Goal: Information Seeking & Learning: Find specific fact

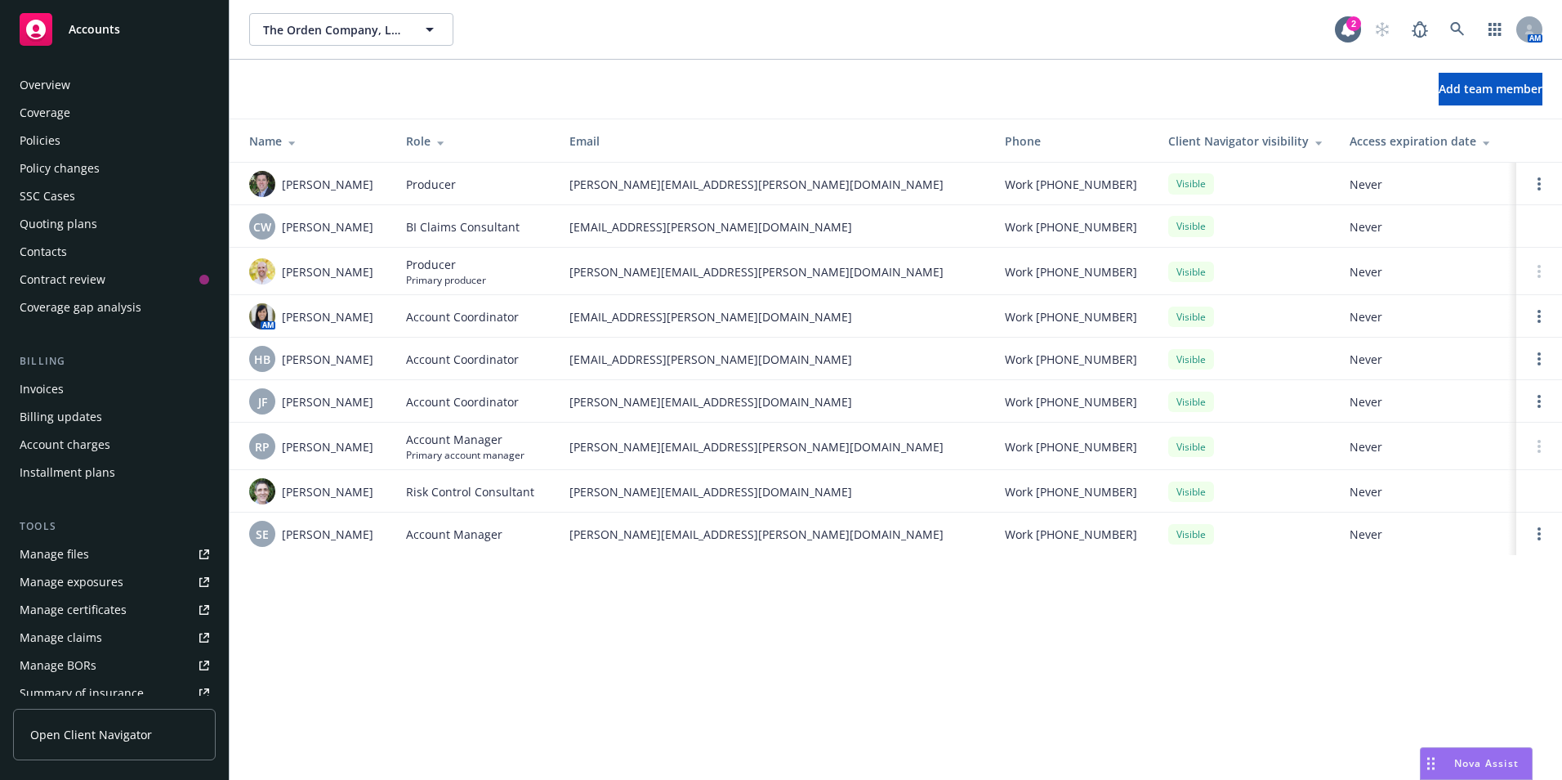
scroll to position [285, 0]
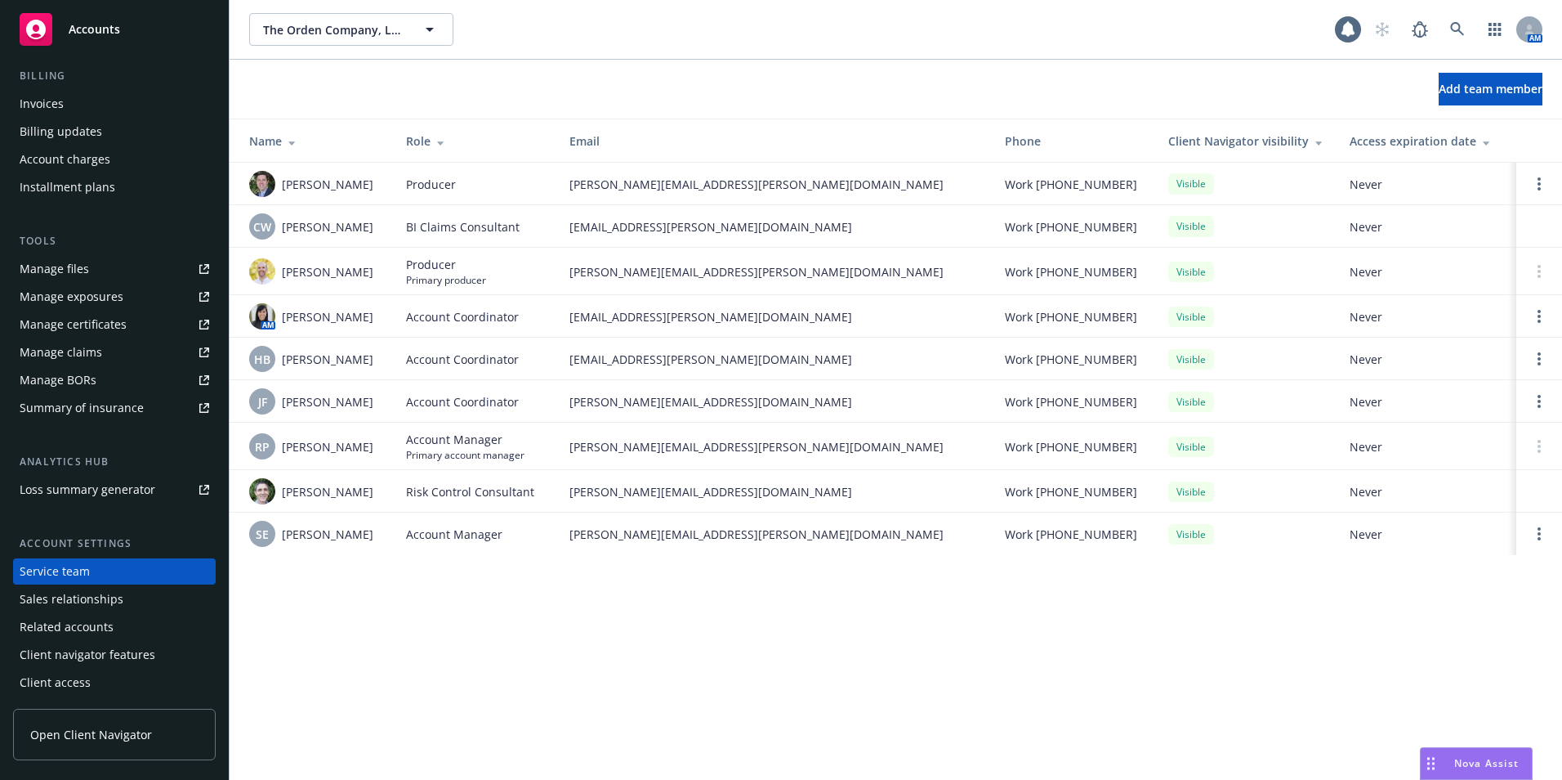
click at [35, 36] on rect at bounding box center [36, 29] width 33 height 33
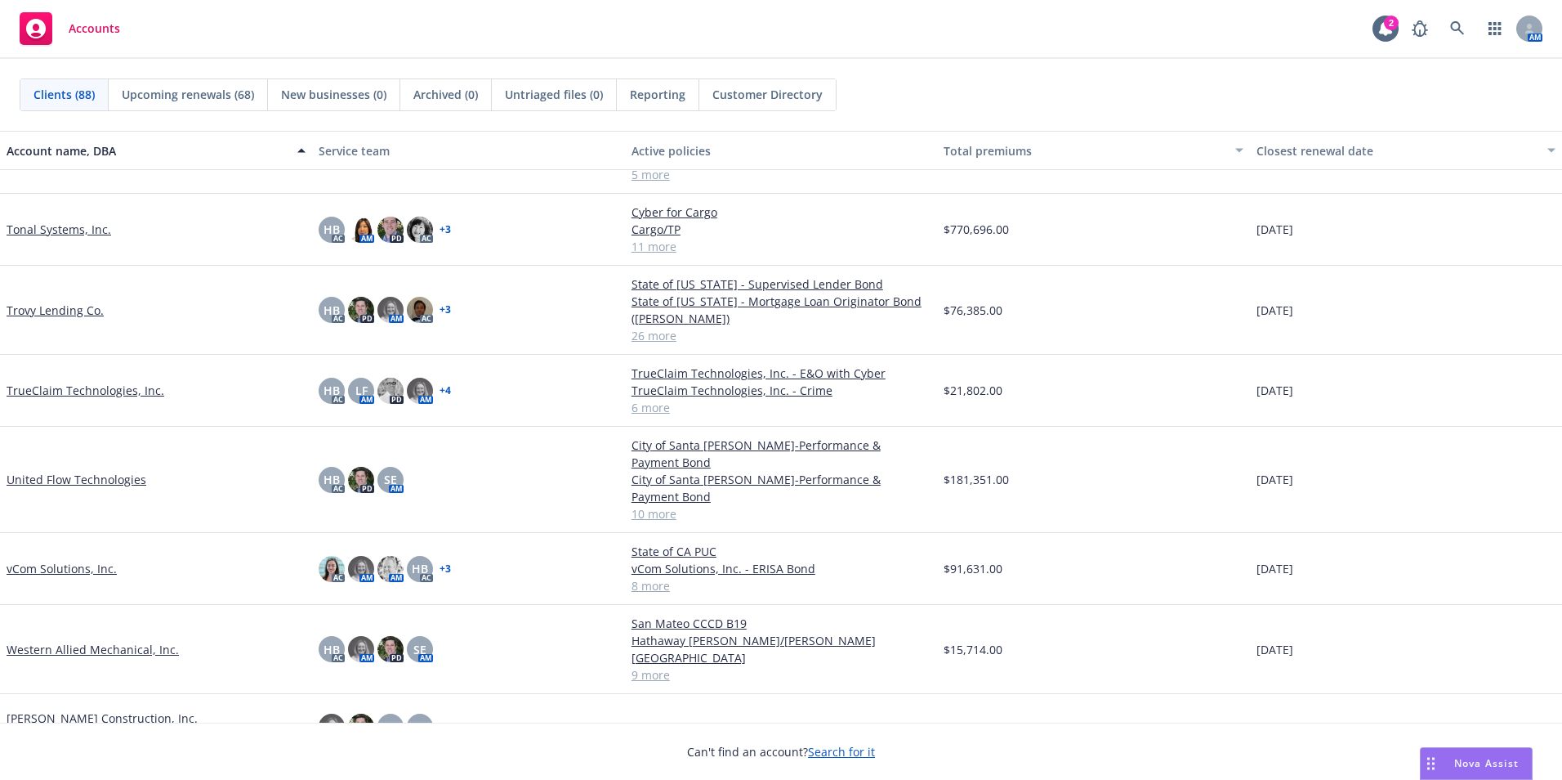
scroll to position [5200, 0]
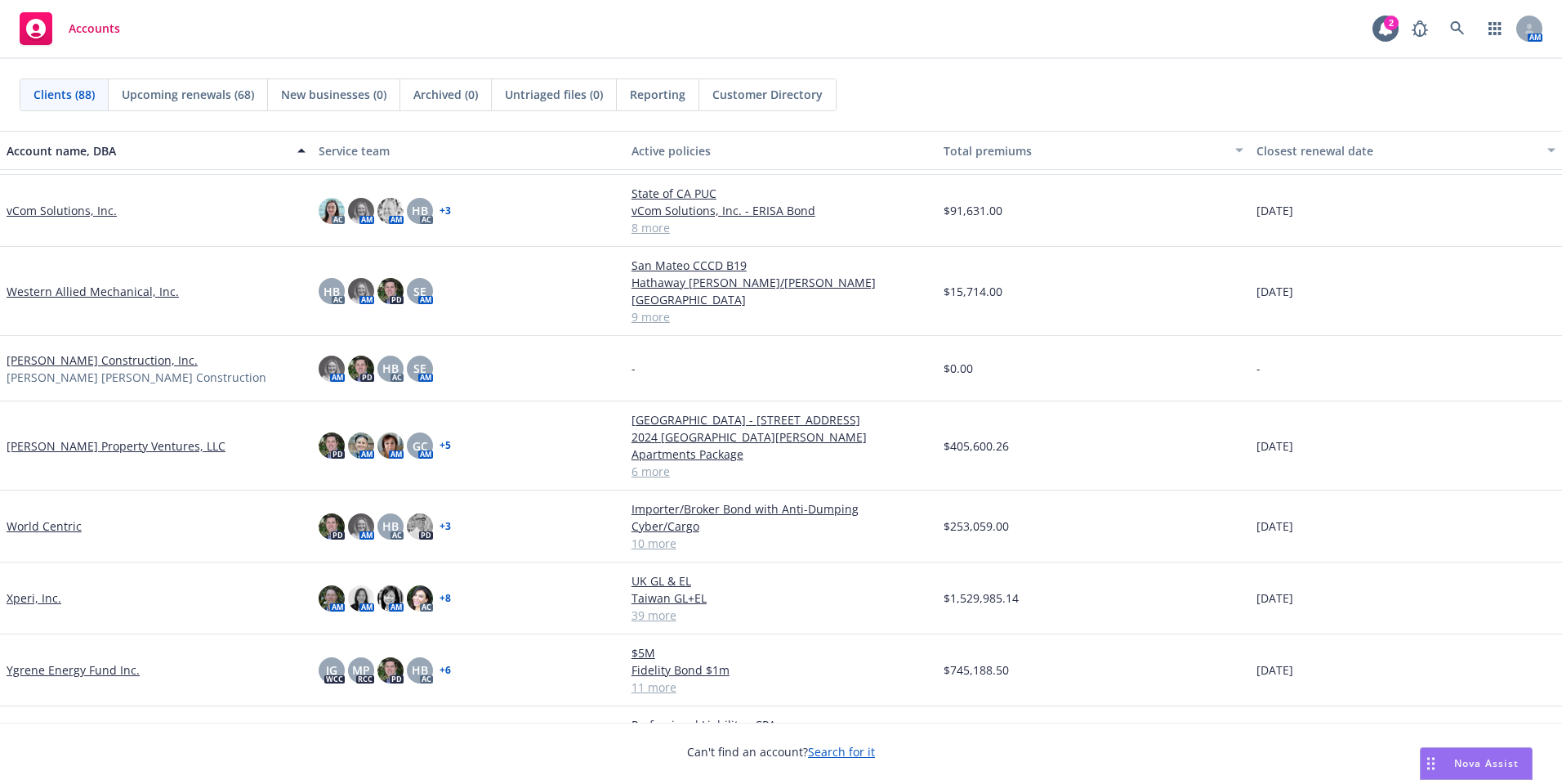
click at [51, 283] on link "Western Allied Mechanical, Inc." at bounding box center [93, 291] width 172 height 17
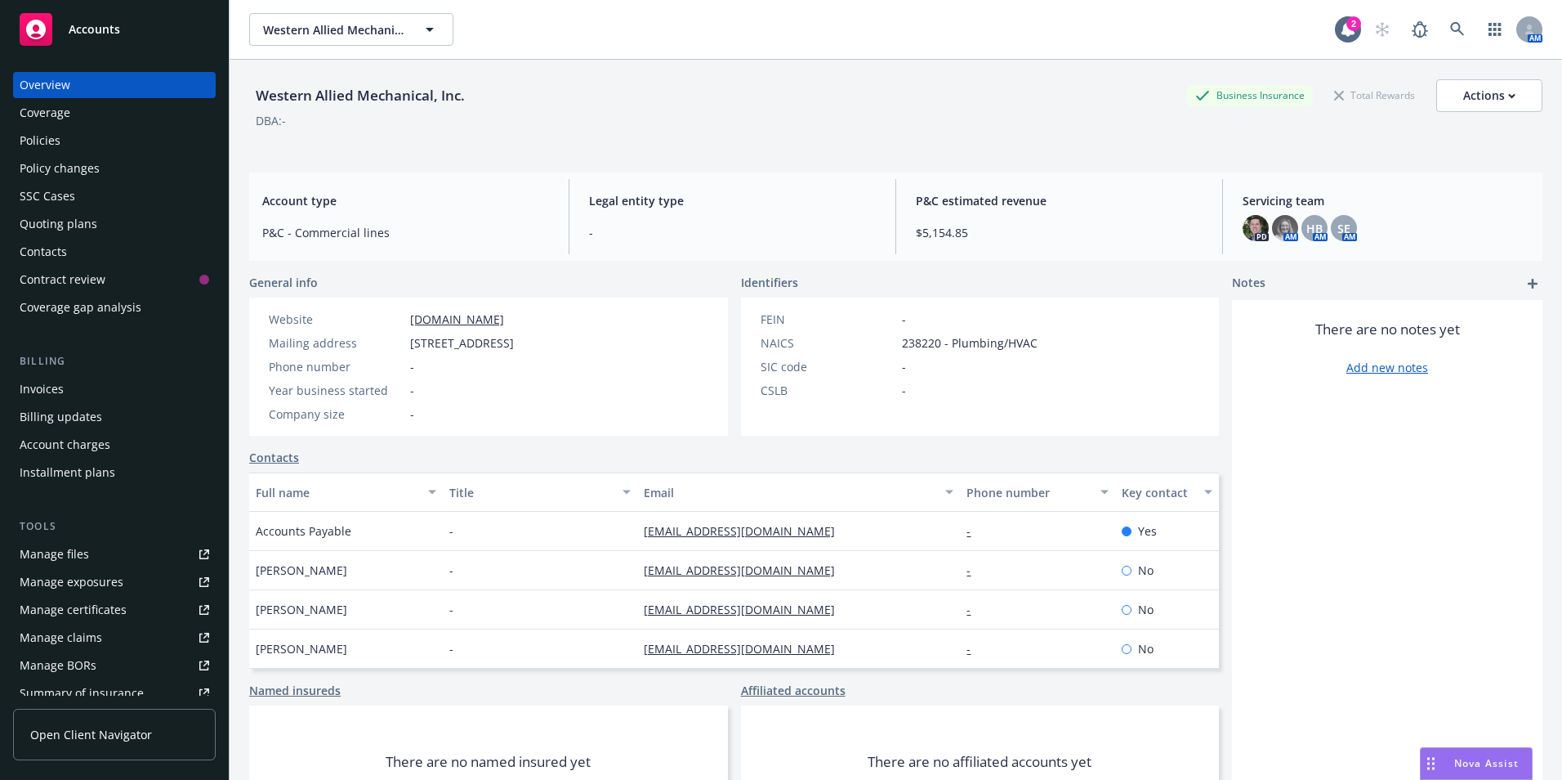
click at [50, 138] on div "Policies" at bounding box center [40, 140] width 41 height 26
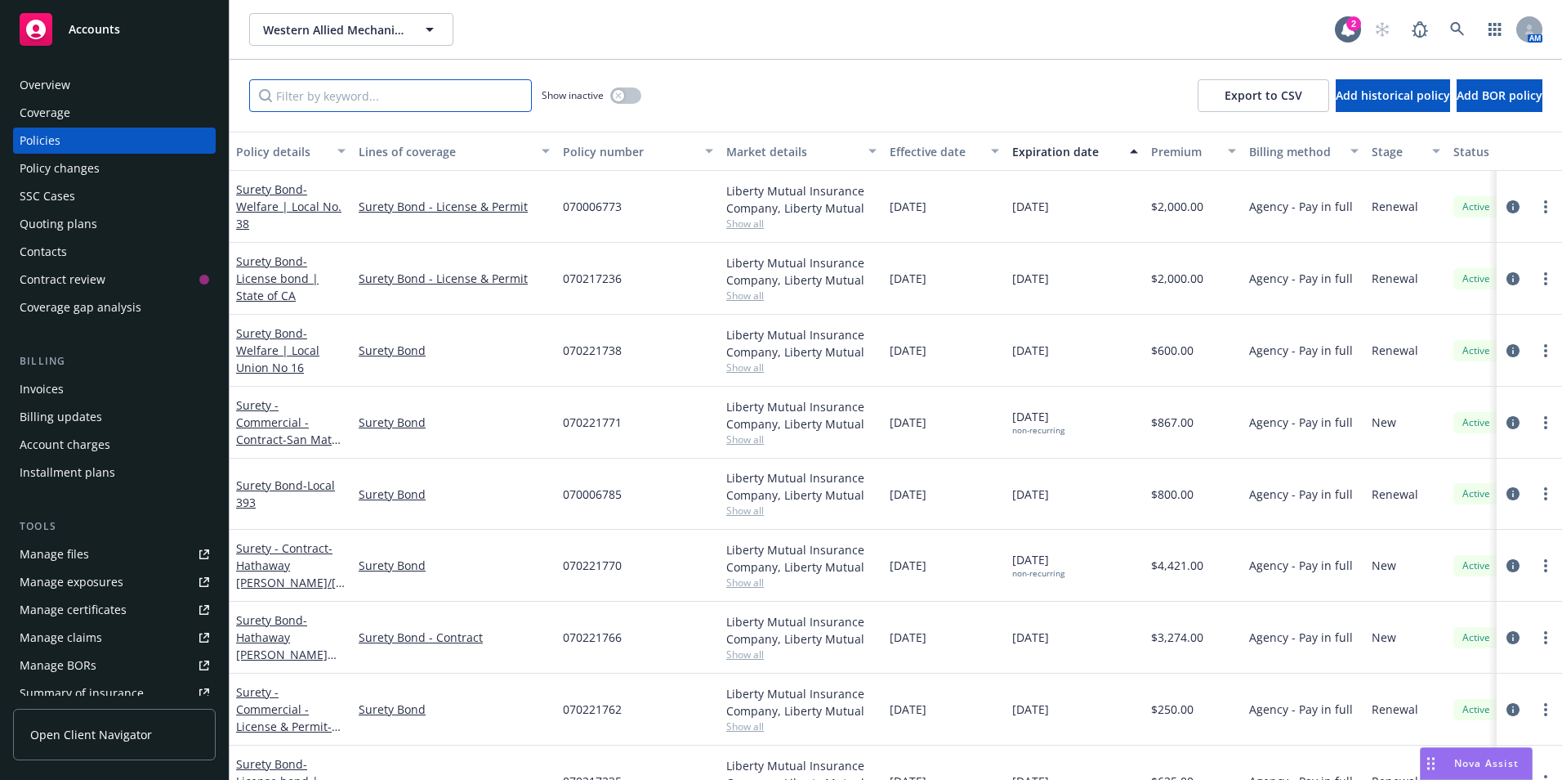
click at [374, 88] on input "Filter by keyword..." at bounding box center [390, 95] width 283 height 33
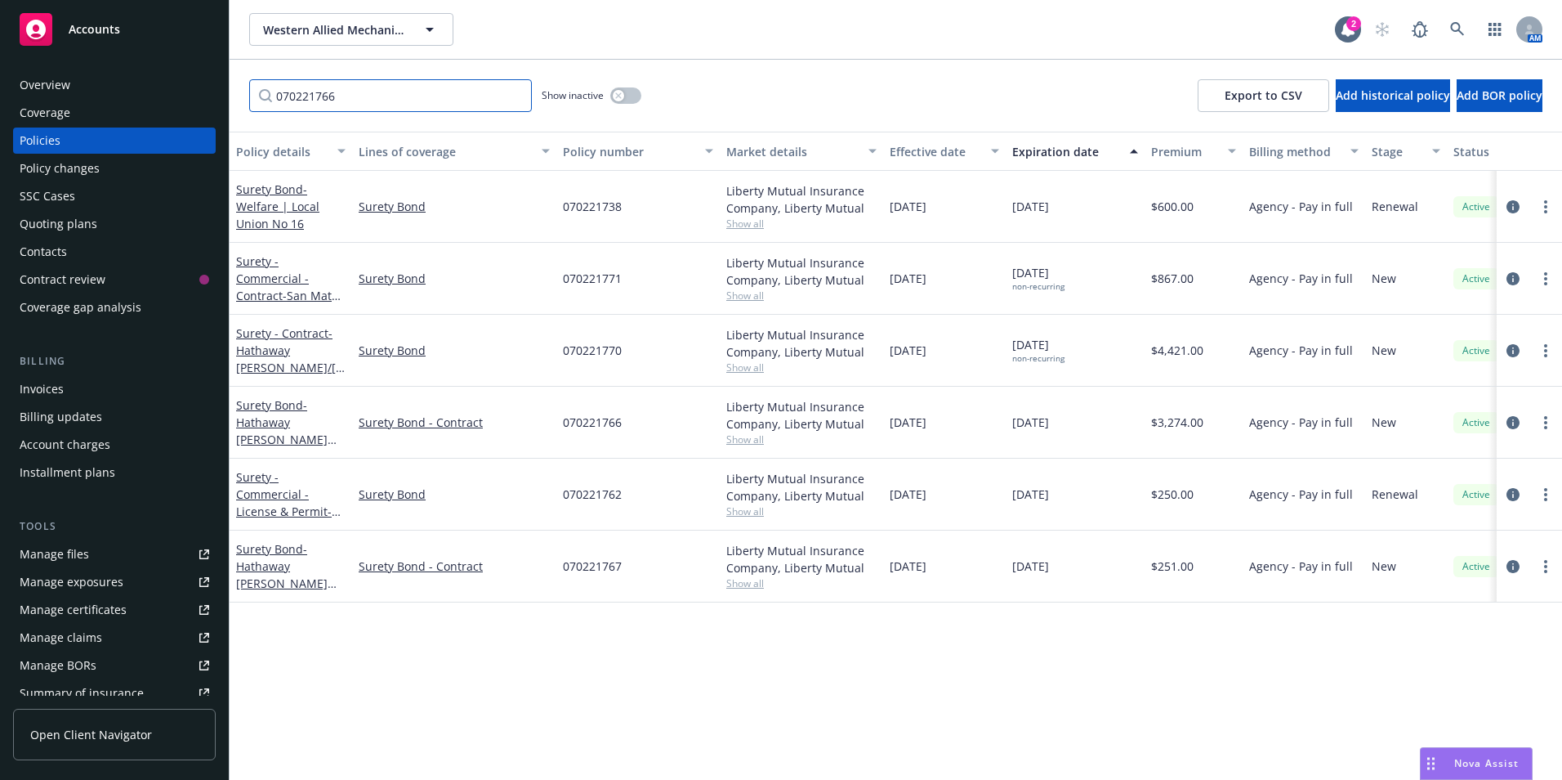
type input "070221766"
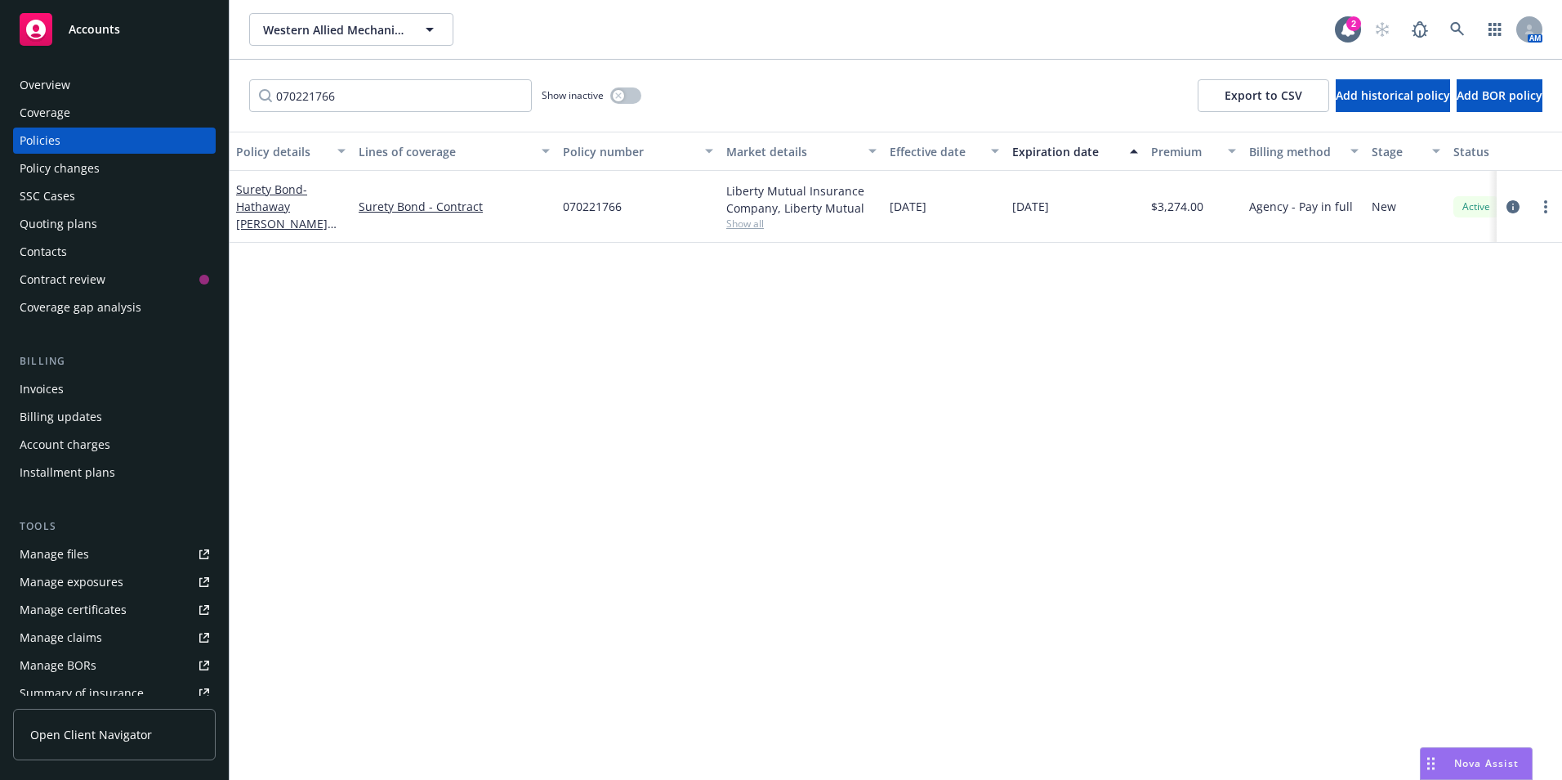
click at [45, 27] on icon at bounding box center [36, 30] width 20 height 20
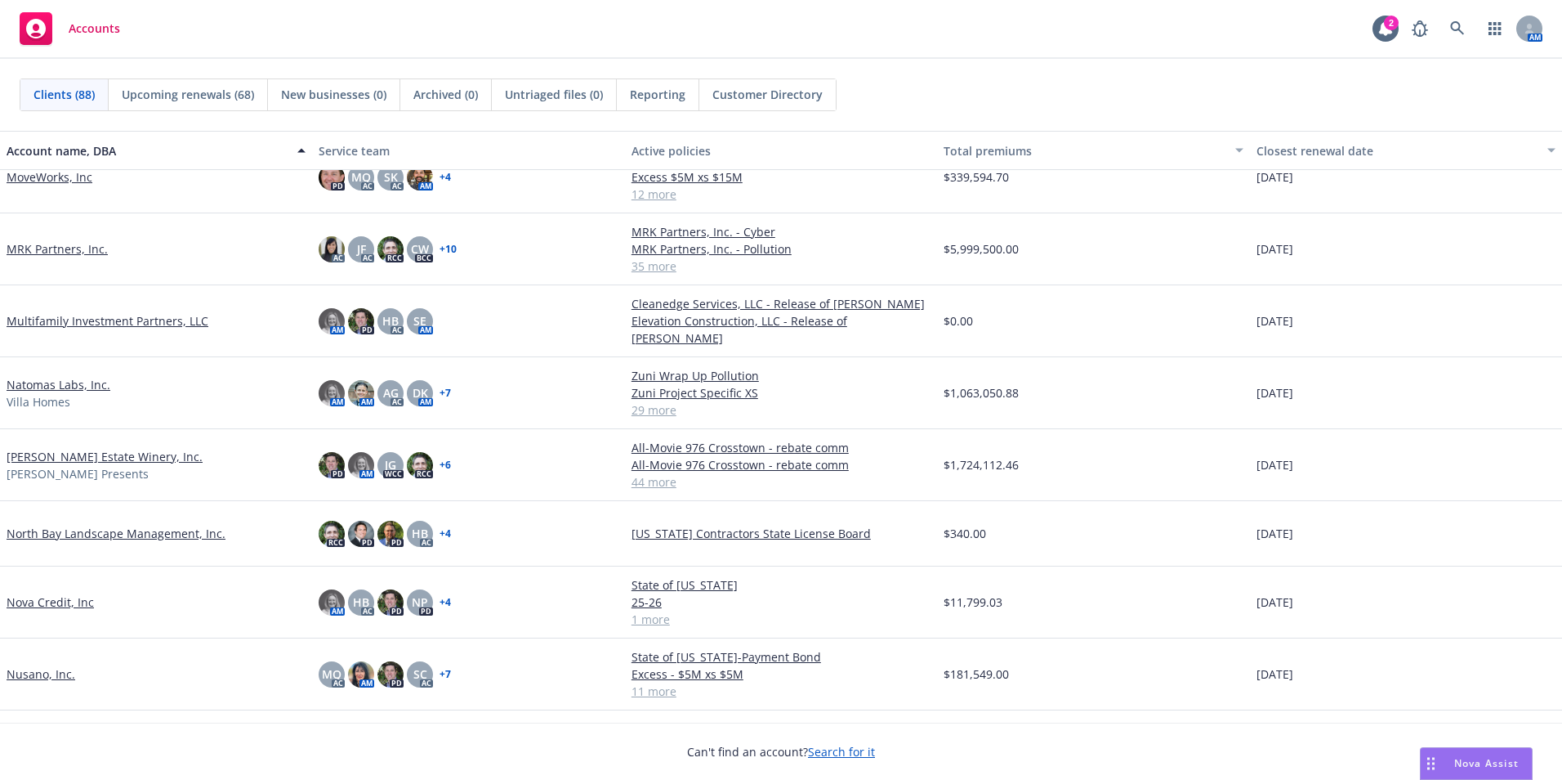
scroll to position [3187, 0]
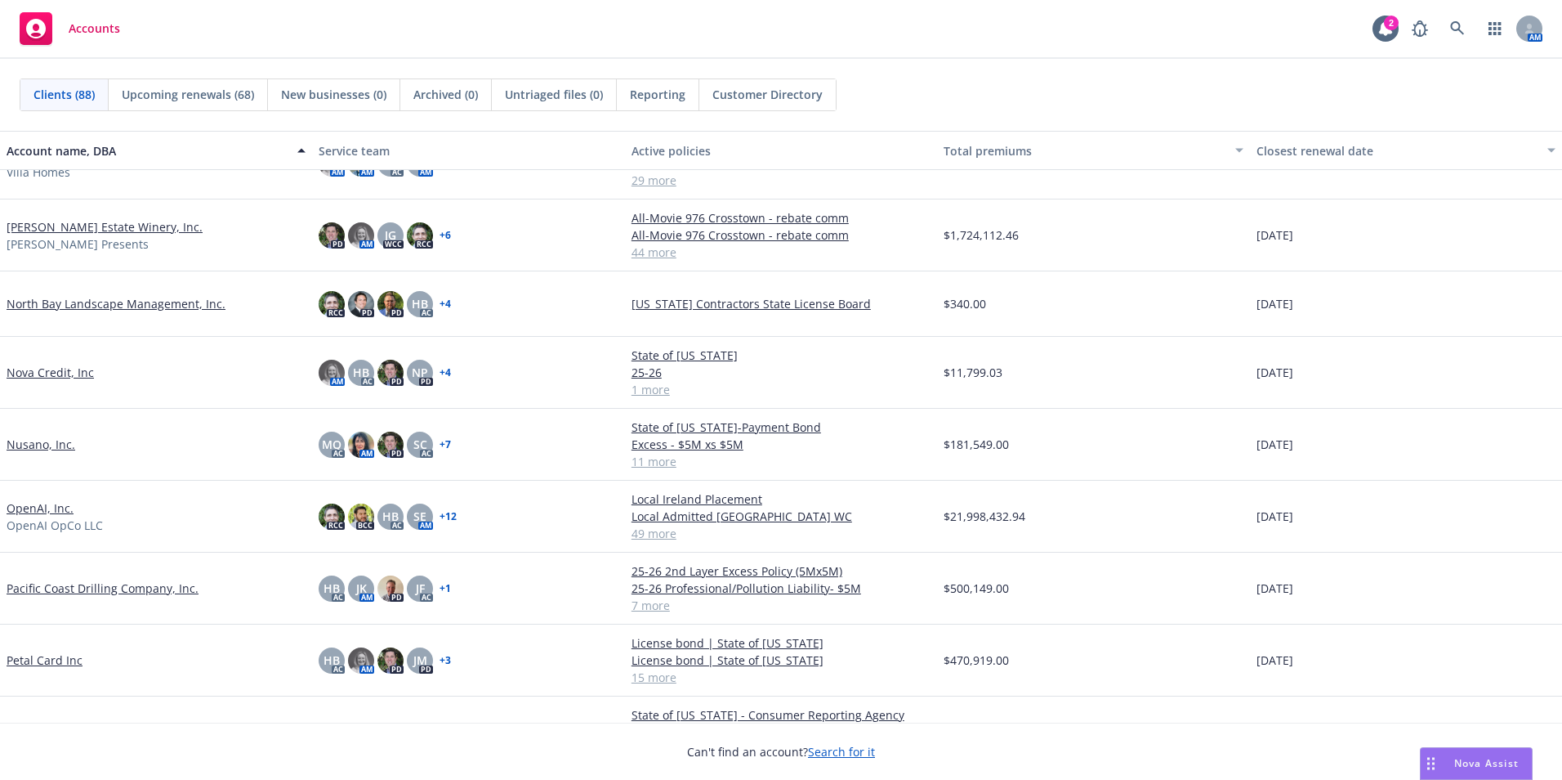
click at [44, 658] on link "Petal Card Inc" at bounding box center [45, 659] width 76 height 17
